Goal: Task Accomplishment & Management: Use online tool/utility

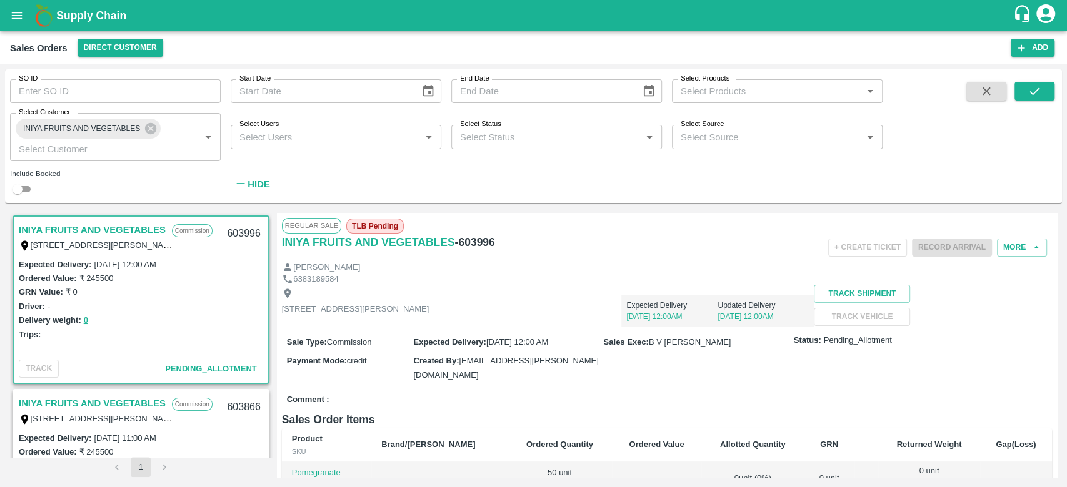
scroll to position [4, 0]
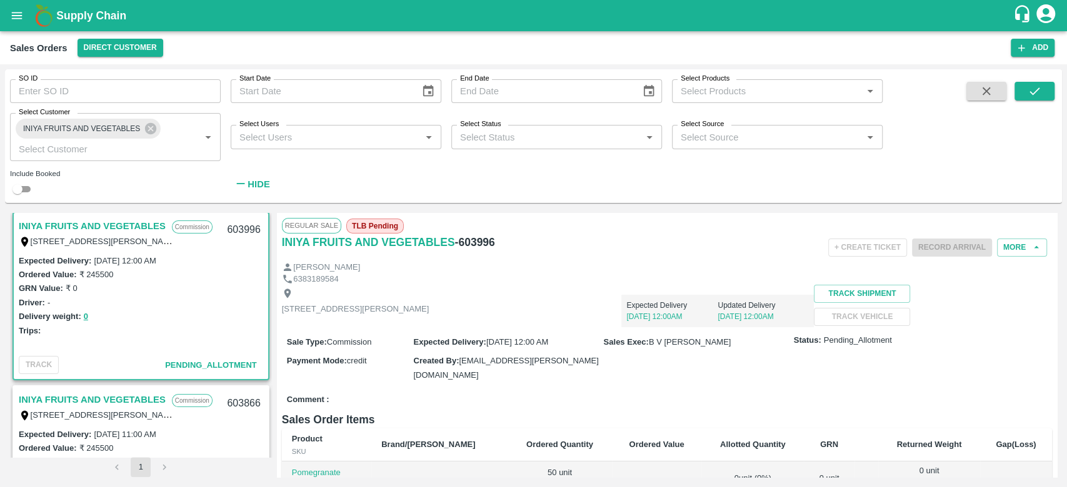
click at [634, 199] on div "SO ID SO ID Start Date Start Date End Date End Date Select Products Select Prod…" at bounding box center [533, 136] width 1057 height 134
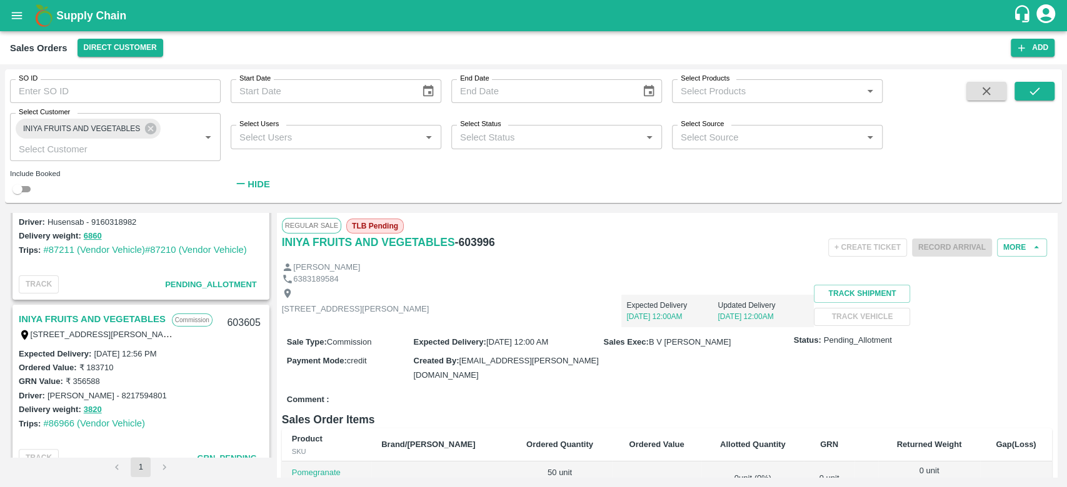
scroll to position [260, 0]
click at [89, 313] on link "INIYA FRUITS AND VEGETABLES" at bounding box center [92, 317] width 147 height 16
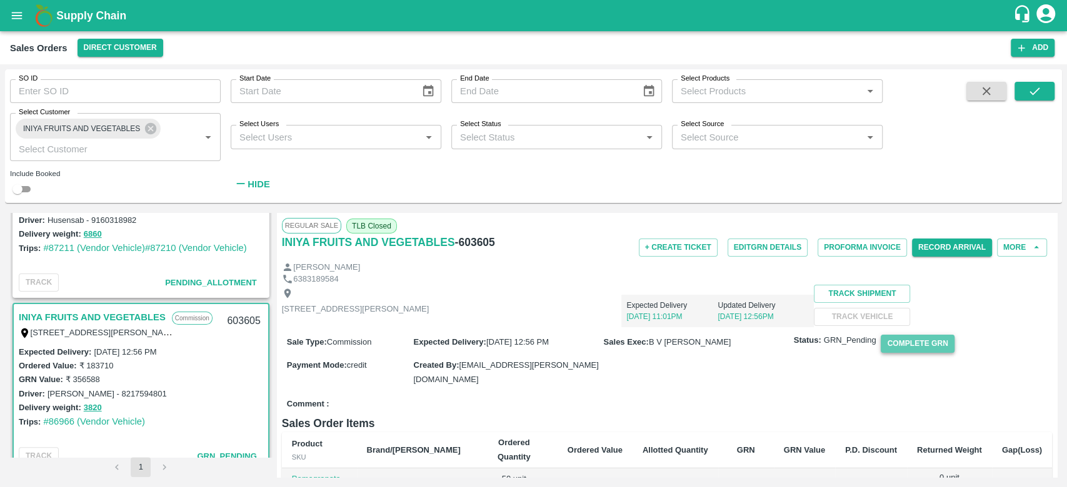
click at [922, 353] on button "Complete GRN" at bounding box center [917, 344] width 73 height 18
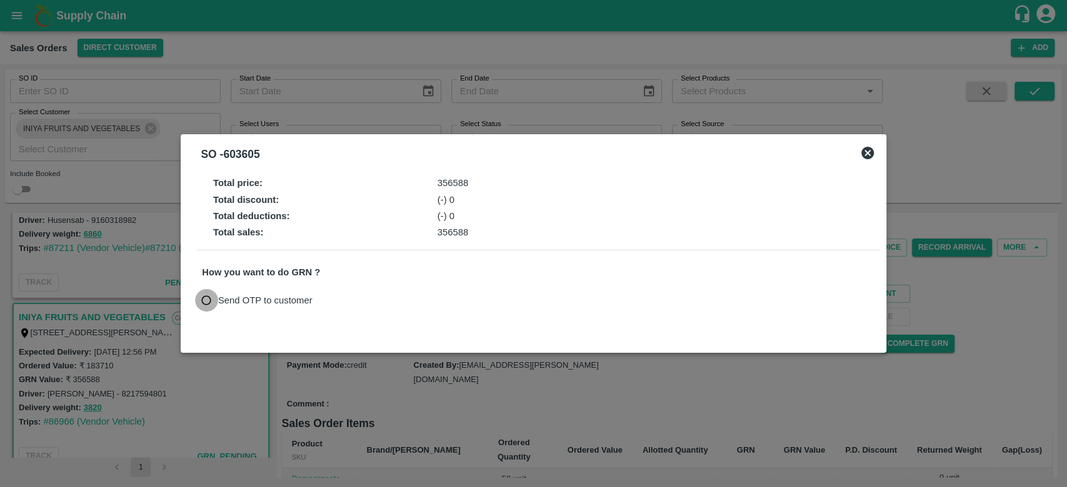
click at [204, 299] on input "Send OTP to customer" at bounding box center [206, 300] width 23 height 23
radio input "true"
click at [332, 302] on button "Send OTP" at bounding box center [347, 300] width 51 height 18
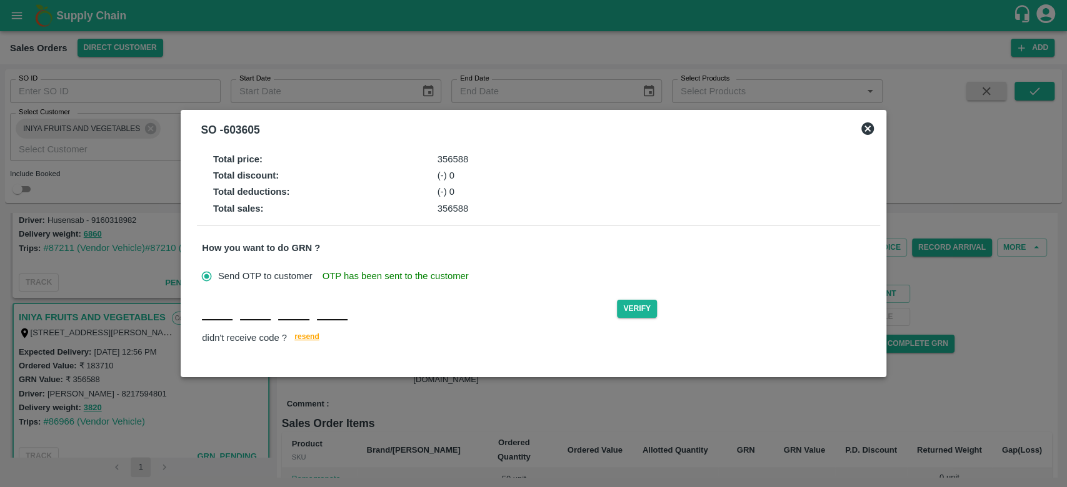
click at [209, 312] on input "text" at bounding box center [217, 309] width 31 height 22
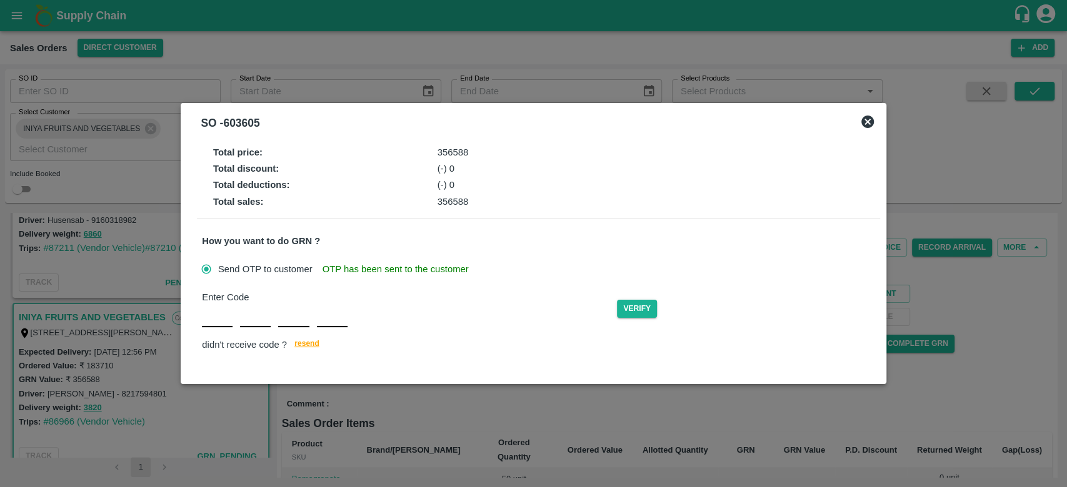
type input "Z"
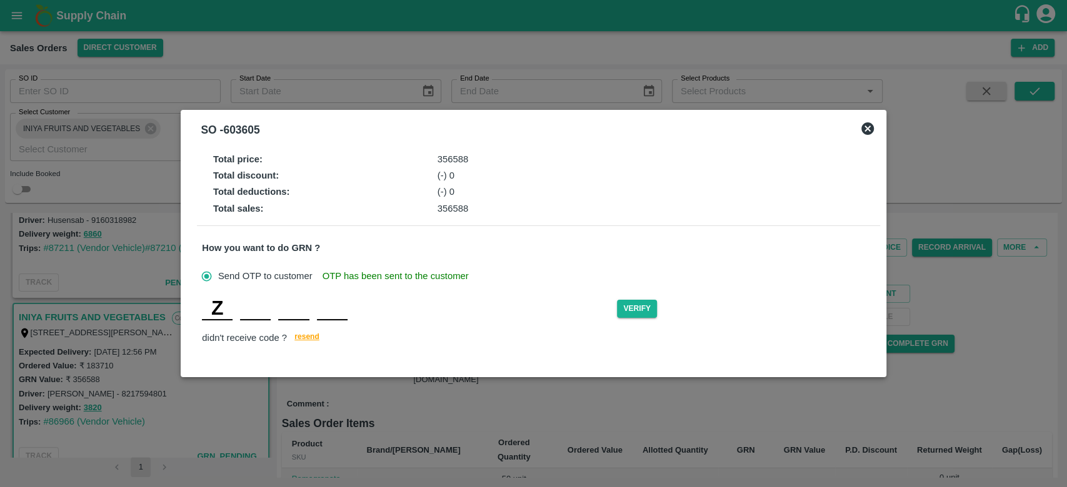
type input "O"
type input "X"
type input "Q"
click at [644, 314] on button "Verify" at bounding box center [637, 309] width 40 height 18
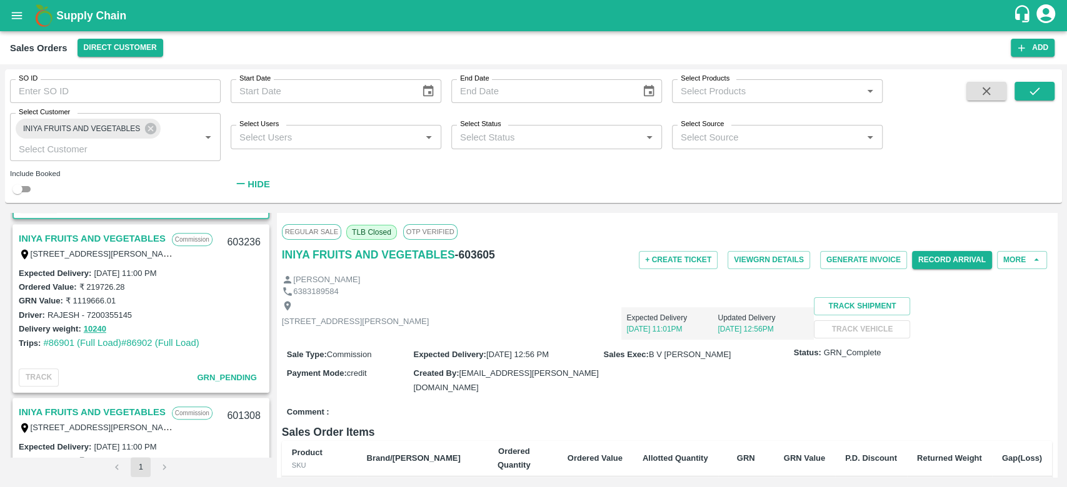
scroll to position [511, 0]
click at [73, 238] on link "INIYA FRUITS AND VEGETABLES" at bounding box center [92, 240] width 147 height 16
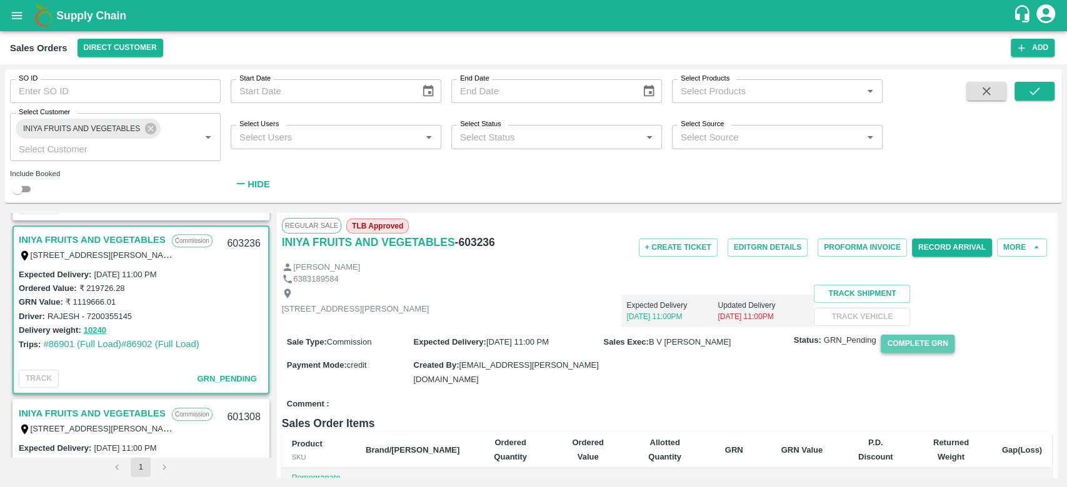
click at [920, 353] on button "Complete GRN" at bounding box center [917, 344] width 73 height 18
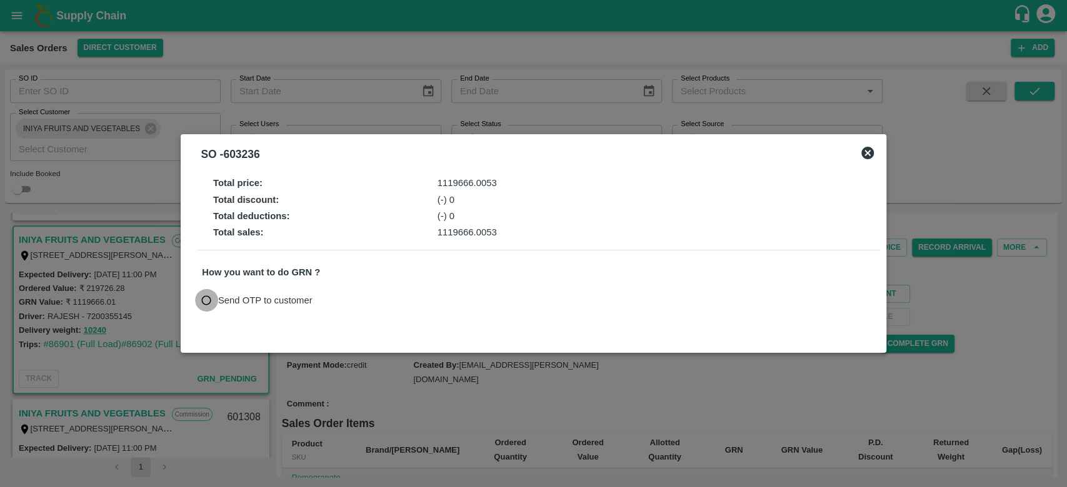
click at [207, 296] on input "Send OTP to customer" at bounding box center [206, 300] width 23 height 23
radio input "true"
click at [359, 301] on button "Send OTP" at bounding box center [347, 300] width 51 height 18
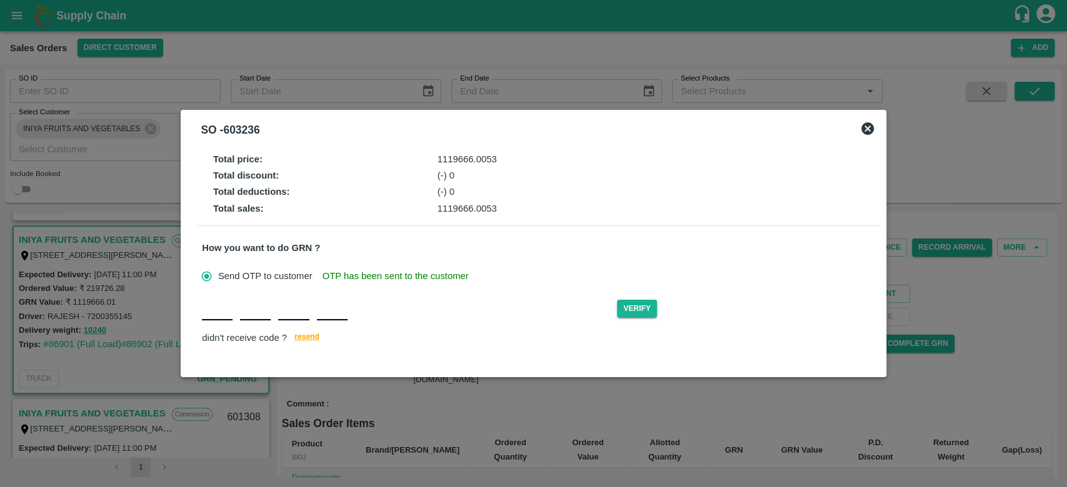
click at [212, 320] on input "text" at bounding box center [217, 309] width 31 height 22
type input "T"
type input "C"
type input "U"
type input "Y"
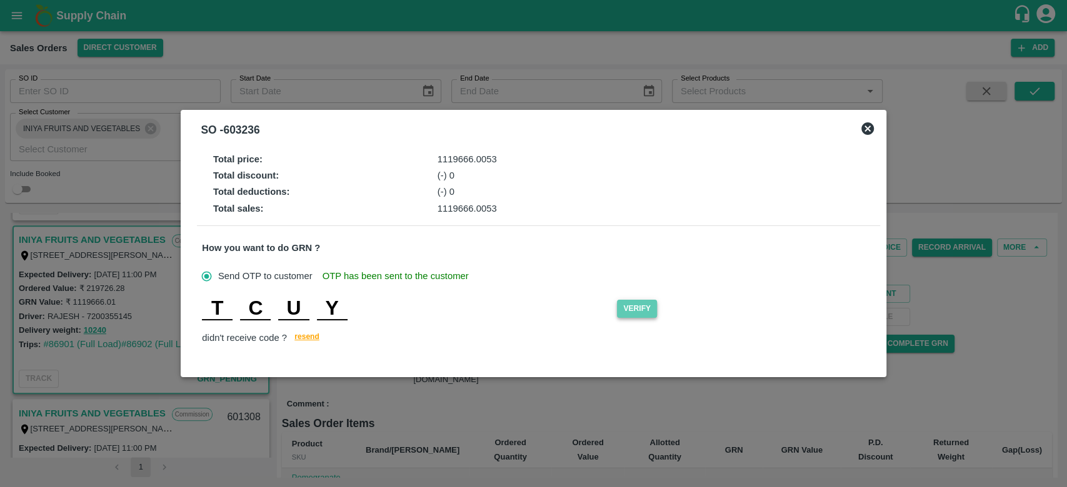
click at [640, 309] on button "Verify" at bounding box center [637, 309] width 40 height 18
